Goal: Transaction & Acquisition: Purchase product/service

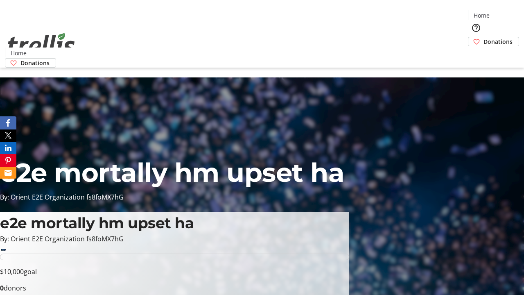
click at [484, 37] on span "Donations" at bounding box center [498, 41] width 29 height 9
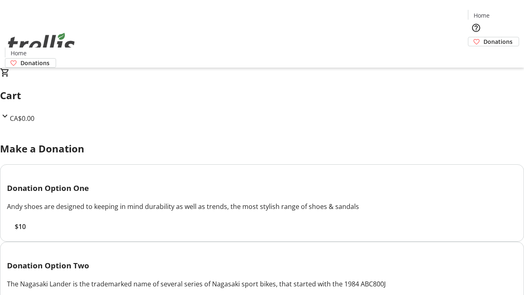
click at [26, 231] on span "$10" at bounding box center [20, 227] width 11 height 10
select select "CA"
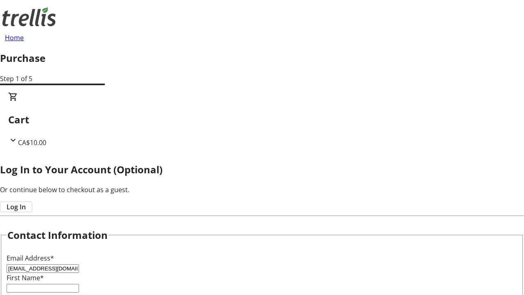
type input "[EMAIL_ADDRESS][DOMAIN_NAME]"
type input "Queen"
type input "[PERSON_NAME]"
type input "[STREET_ADDRESS][PERSON_NAME]"
type input "Kelowna"
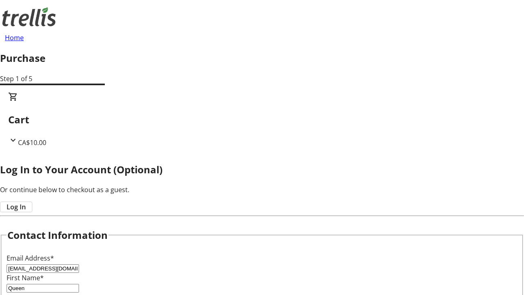
select select "BC"
type input "Kelowna"
type input "V1Y 0C2"
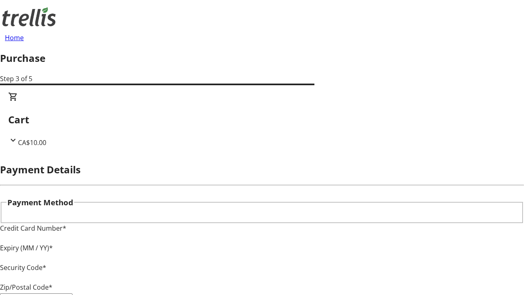
type input "V1Y 0C2"
